Goal: Find specific fact

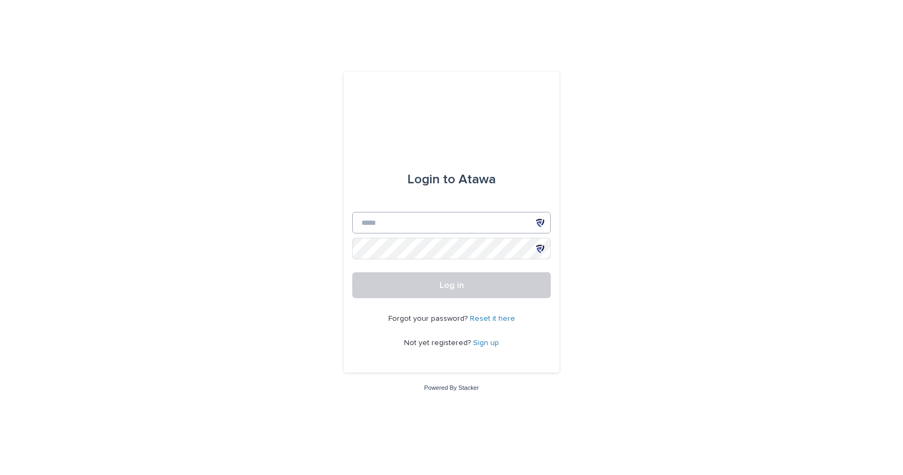
click at [536, 222] on icon at bounding box center [540, 223] width 8 height 8
click at [539, 219] on icon at bounding box center [539, 220] width 6 height 3
type input "**********"
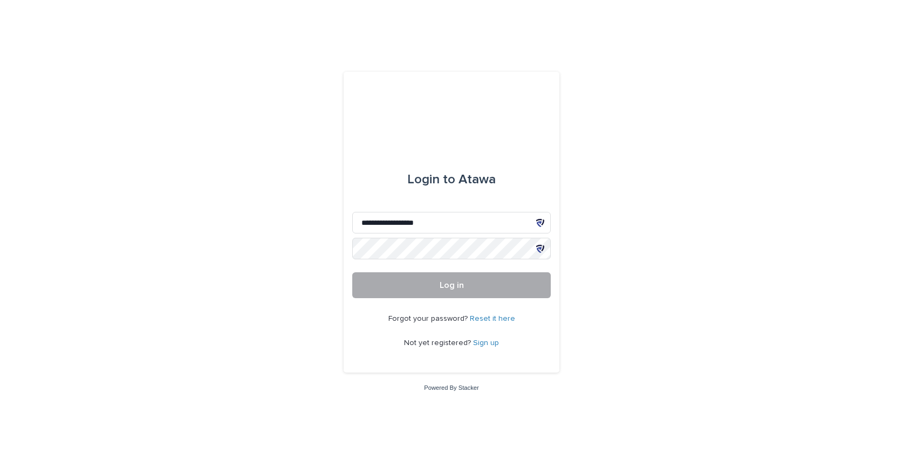
click at [406, 295] on button "Log in" at bounding box center [451, 285] width 198 height 26
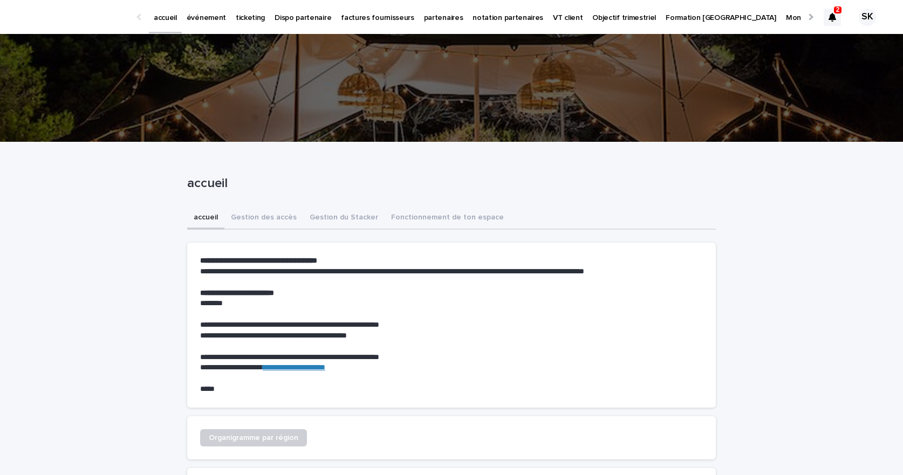
click at [205, 17] on p "événement" at bounding box center [206, 11] width 39 height 23
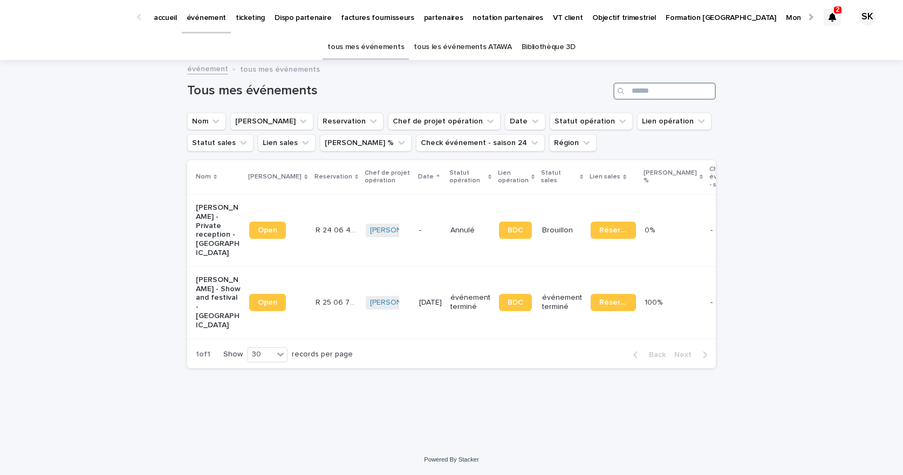
click at [645, 88] on input "Search" at bounding box center [664, 90] width 102 height 17
click at [470, 44] on link "tous les événements ATAWA" at bounding box center [463, 47] width 98 height 25
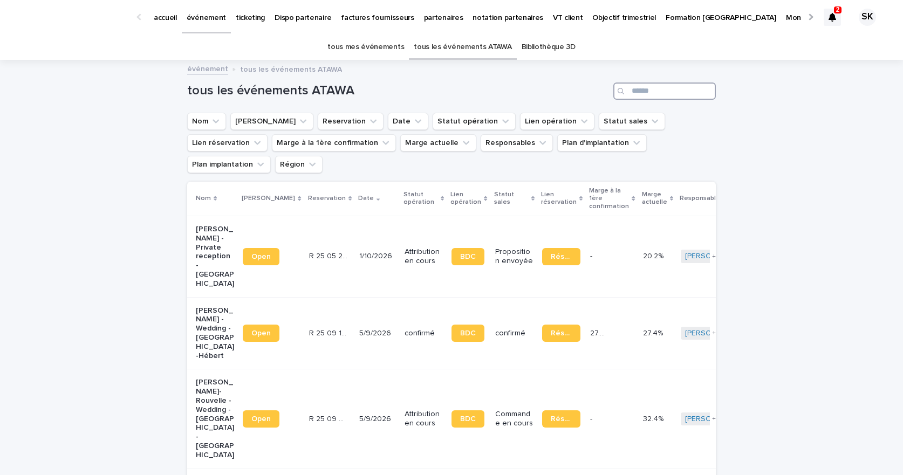
click at [653, 94] on input "Search" at bounding box center [664, 90] width 102 height 17
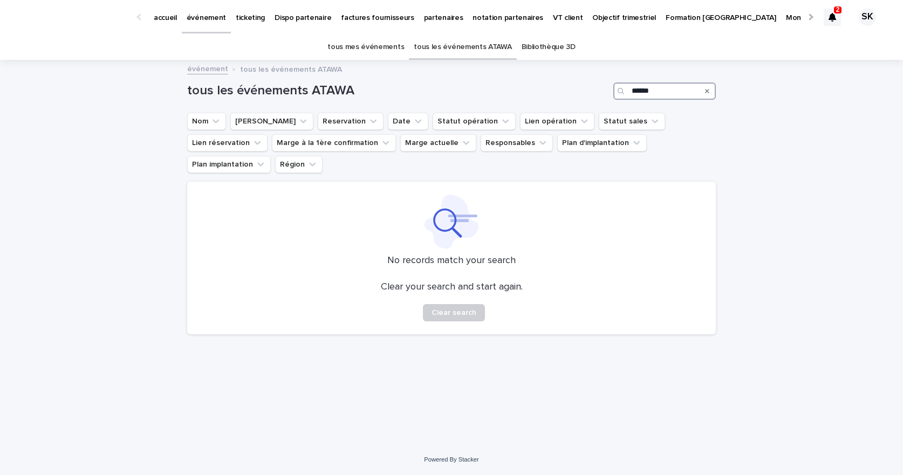
click at [641, 93] on input "******" at bounding box center [664, 90] width 102 height 17
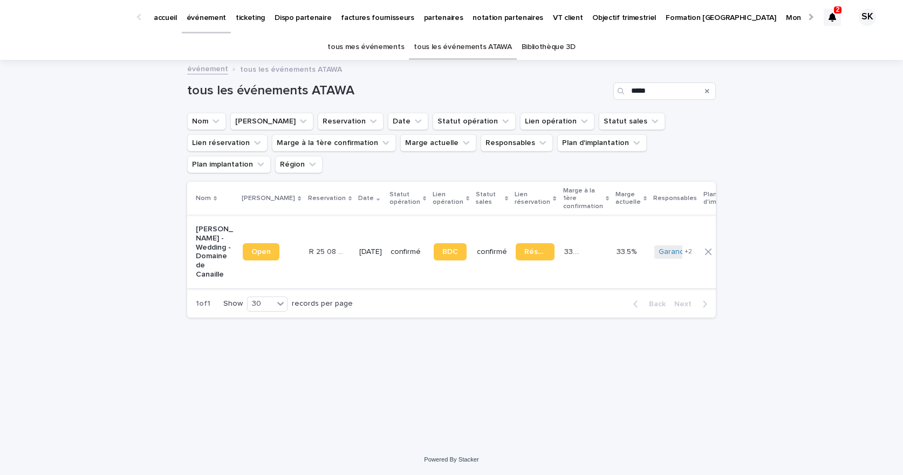
click at [247, 247] on link "Open" at bounding box center [261, 251] width 37 height 17
click at [664, 97] on input "*****" at bounding box center [664, 90] width 102 height 17
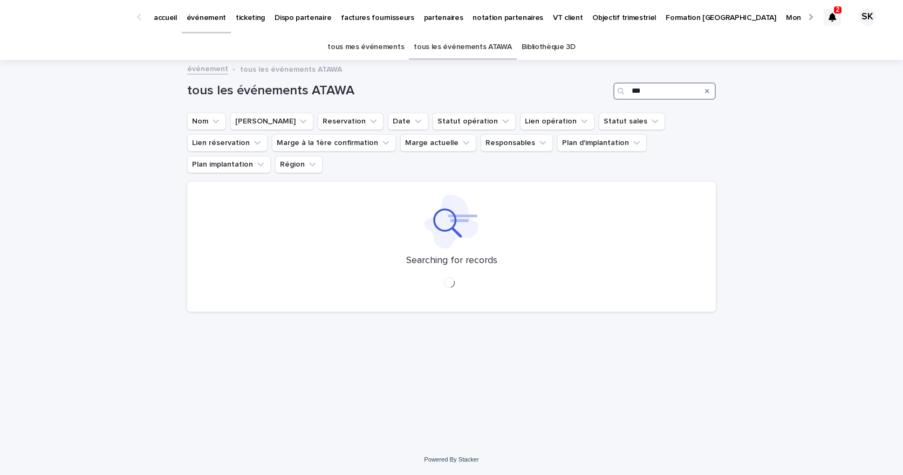
type input "***"
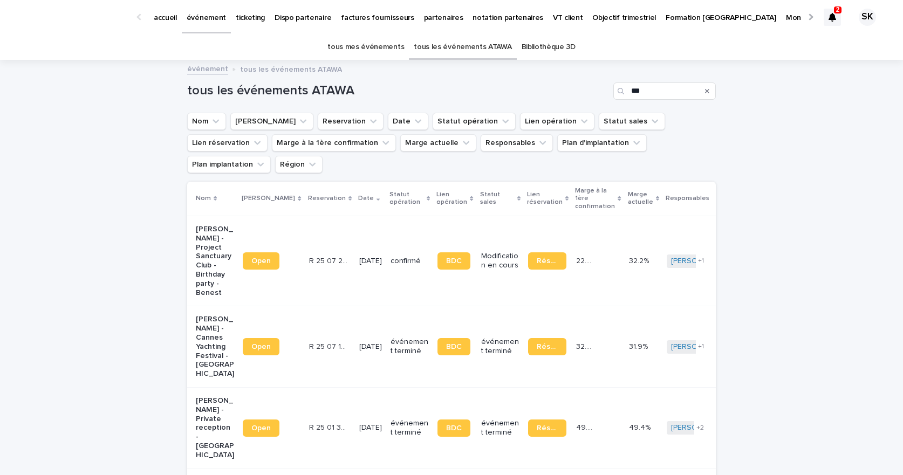
click at [213, 232] on p "Subhi Barakat - Project Sanctuary Club - Birthday party - Benest" at bounding box center [215, 261] width 38 height 72
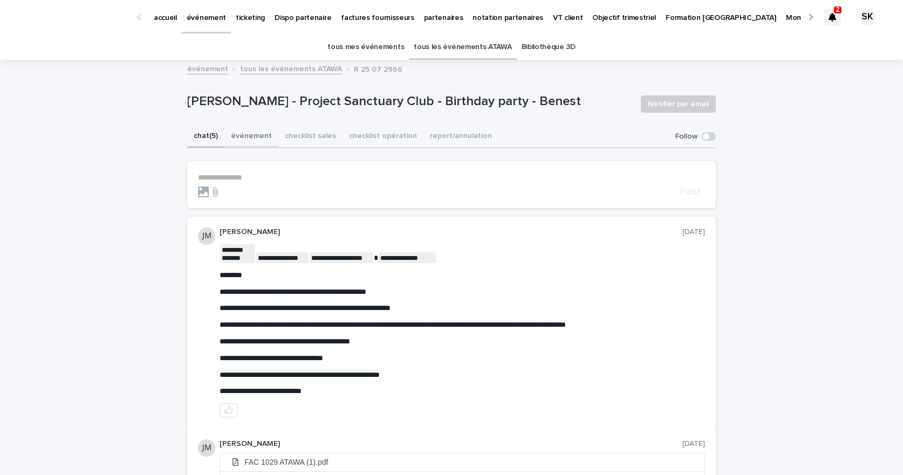
click at [251, 143] on button "événement" at bounding box center [251, 137] width 54 height 23
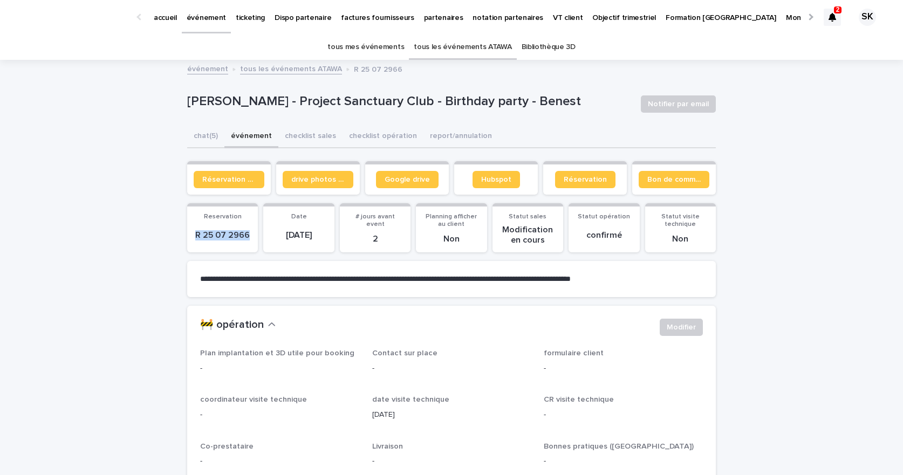
drag, startPoint x: 253, startPoint y: 237, endPoint x: 174, endPoint y: 232, distance: 79.4
copy p "R 25 07 2966"
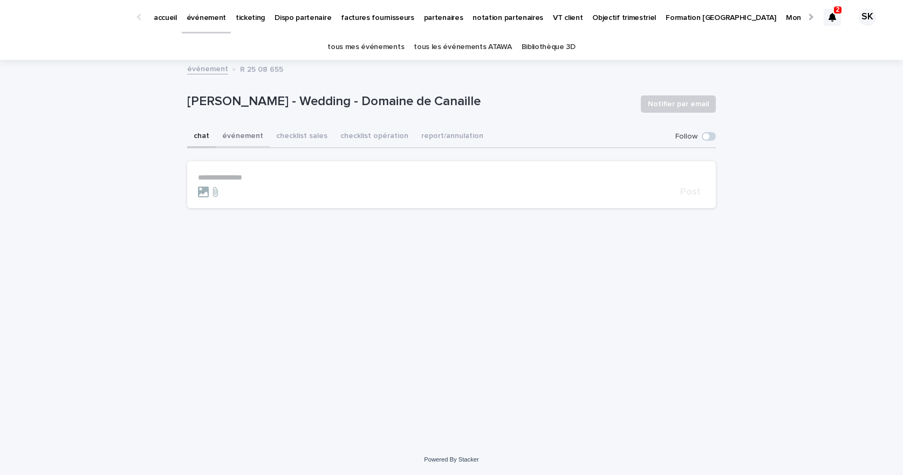
click at [243, 129] on button "événement" at bounding box center [243, 137] width 54 height 23
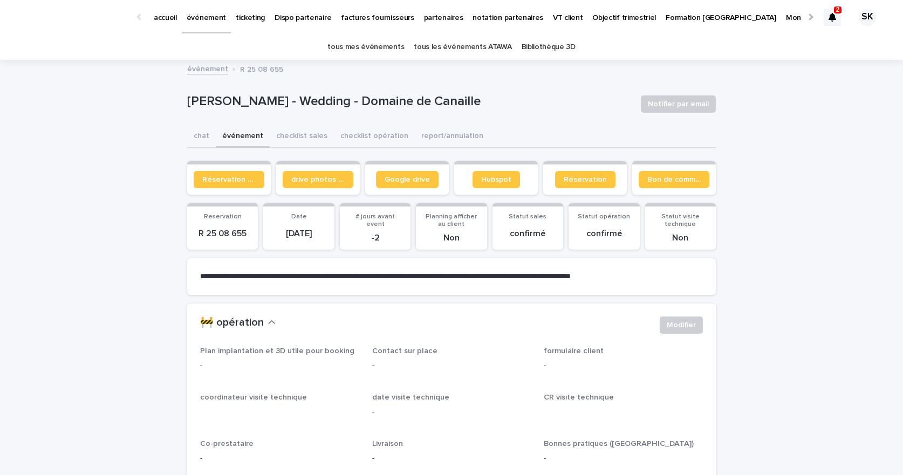
click at [243, 135] on button "événement" at bounding box center [243, 137] width 54 height 23
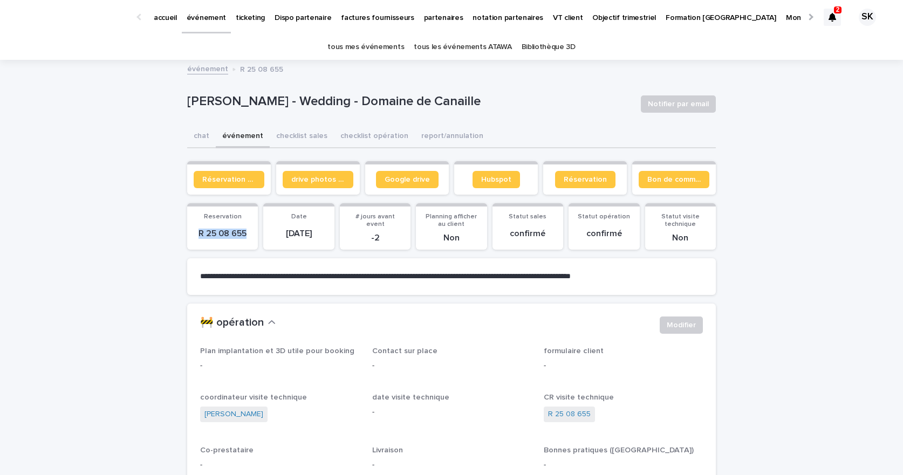
drag, startPoint x: 251, startPoint y: 230, endPoint x: 196, endPoint y: 232, distance: 55.0
click at [196, 232] on section "Reservation R 25 08 655" at bounding box center [222, 226] width 71 height 46
copy p "R 25 08 655"
